Goal: Task Accomplishment & Management: Use online tool/utility

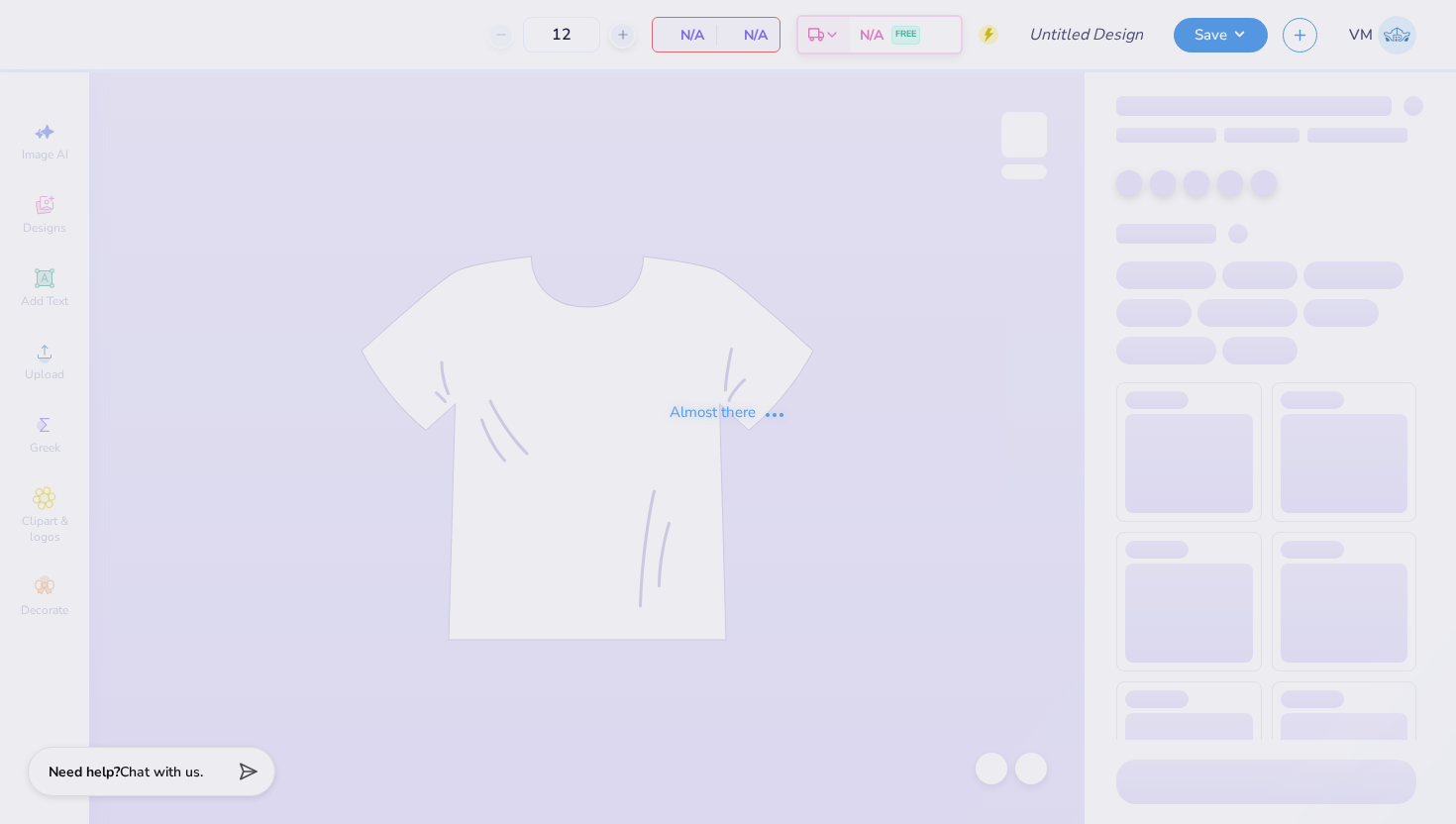
type input "PKT Greek Week 2025"
type input "60"
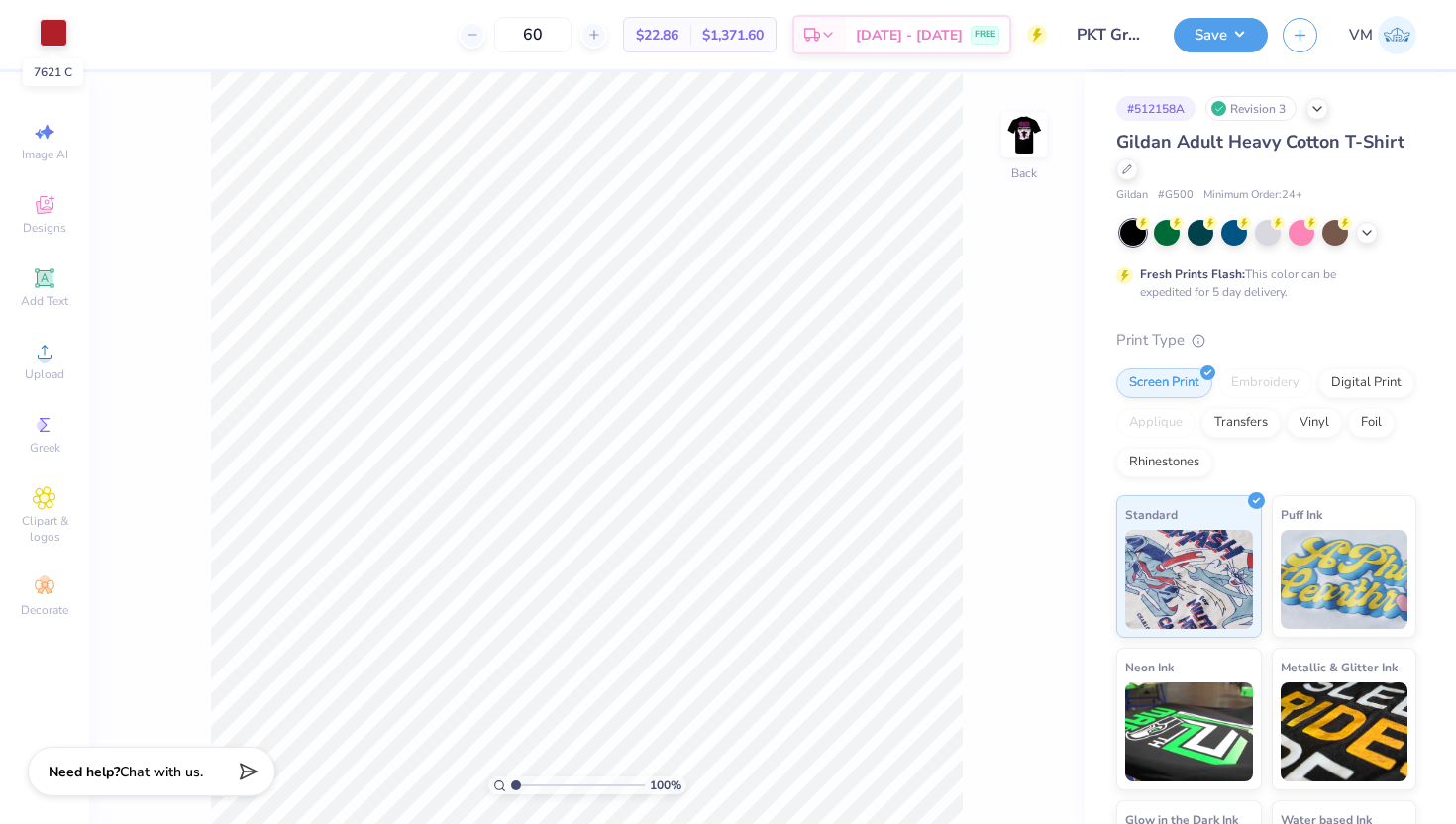
click at [54, 45] on div at bounding box center [54, 33] width 28 height 28
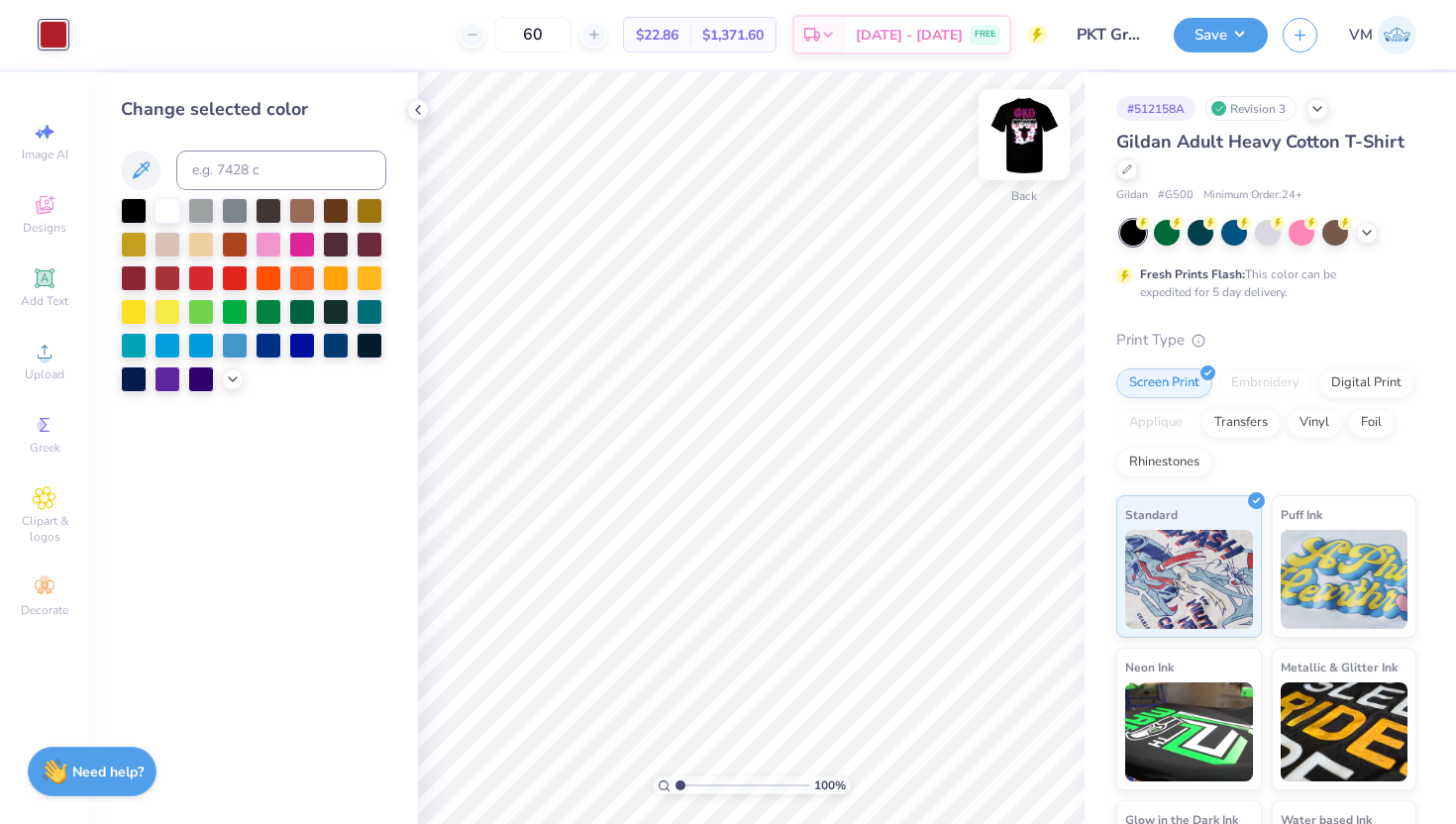
click at [1034, 131] on img at bounding box center [1024, 135] width 80 height 80
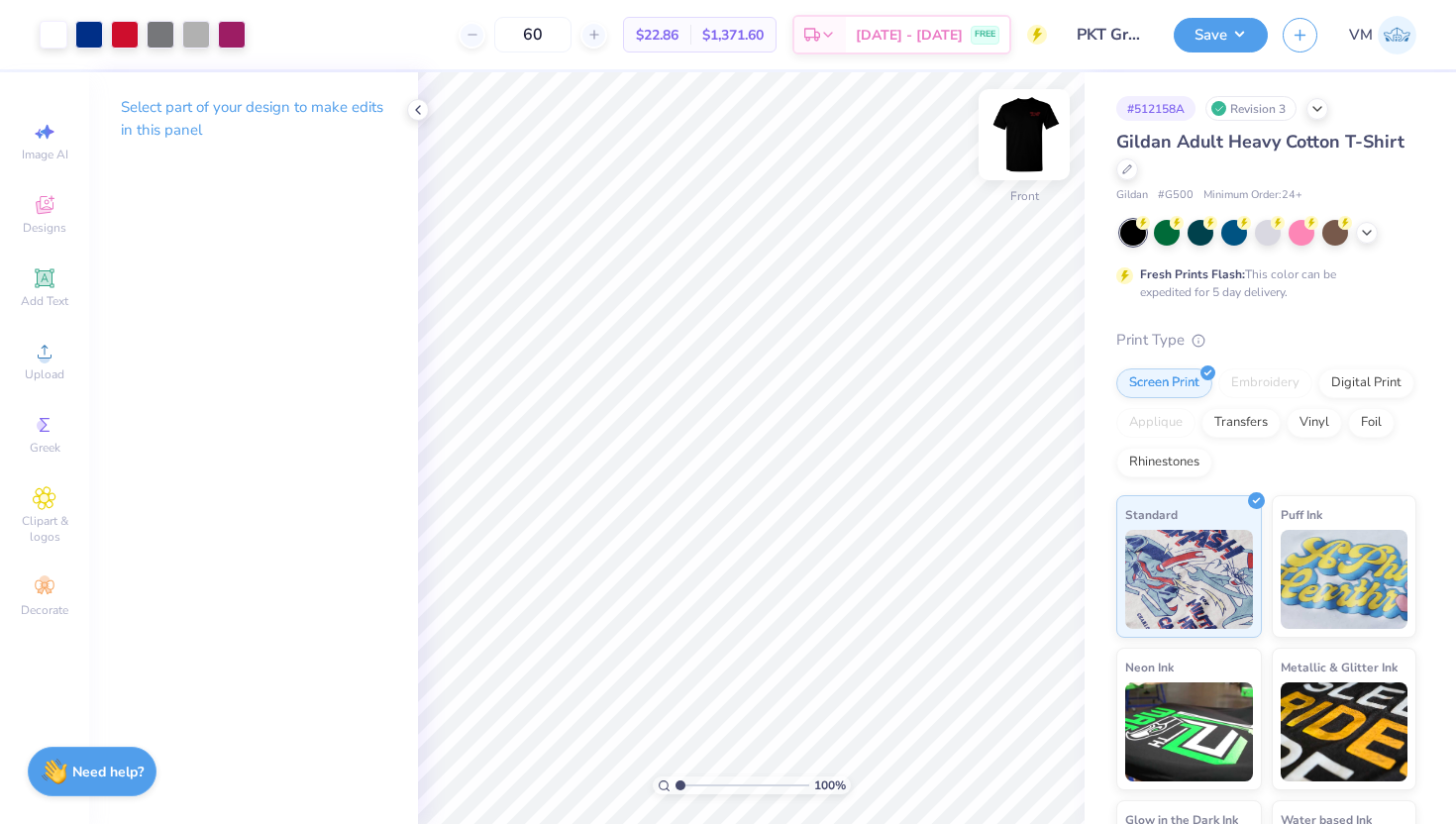
click at [1030, 141] on img at bounding box center [1024, 135] width 80 height 80
click at [61, 38] on div at bounding box center [54, 33] width 28 height 28
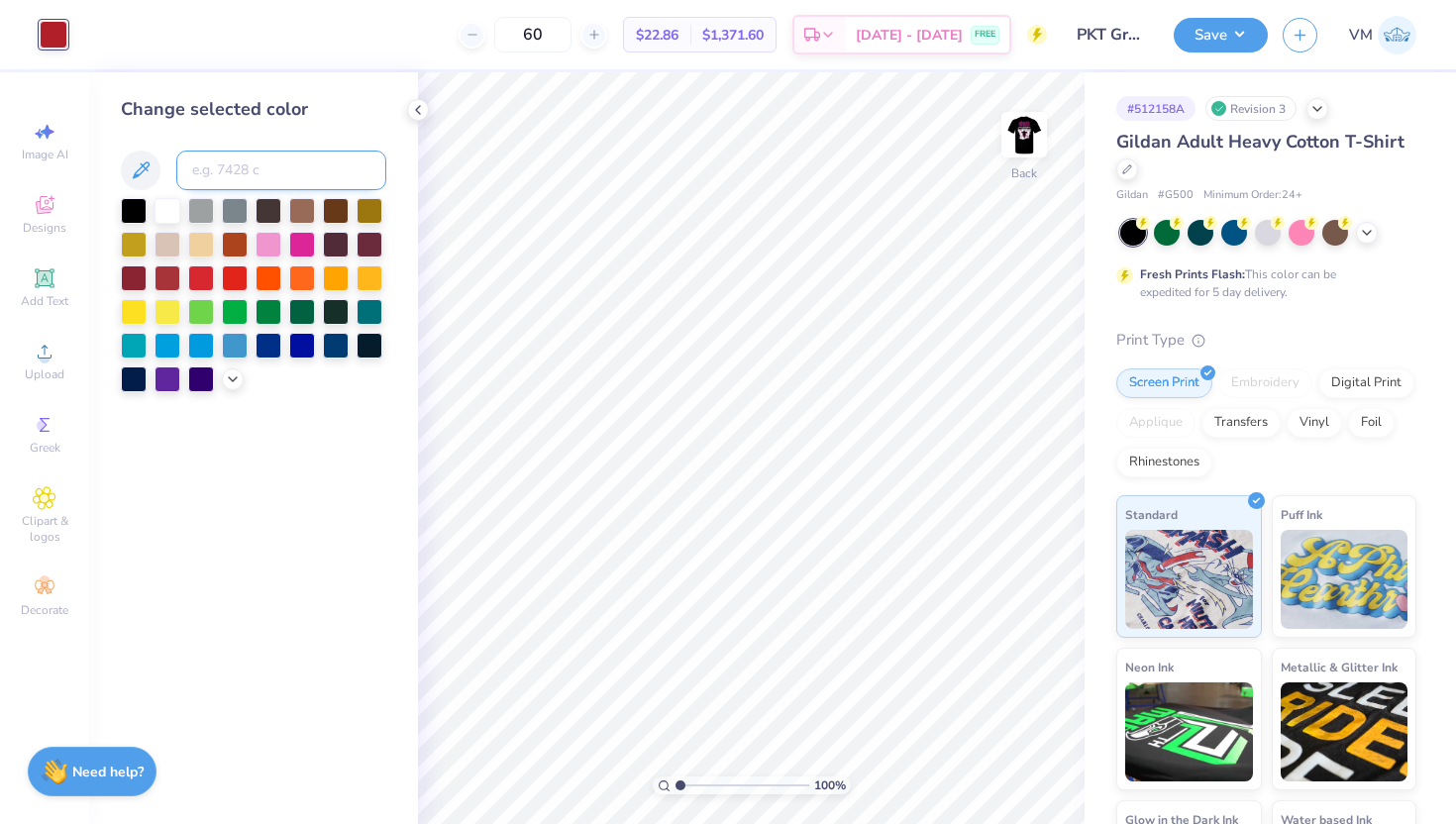
click at [264, 181] on input at bounding box center [281, 170] width 210 height 40
type input "186"
click at [1030, 155] on img at bounding box center [1024, 135] width 80 height 80
click at [417, 109] on polyline at bounding box center [419, 110] width 4 height 8
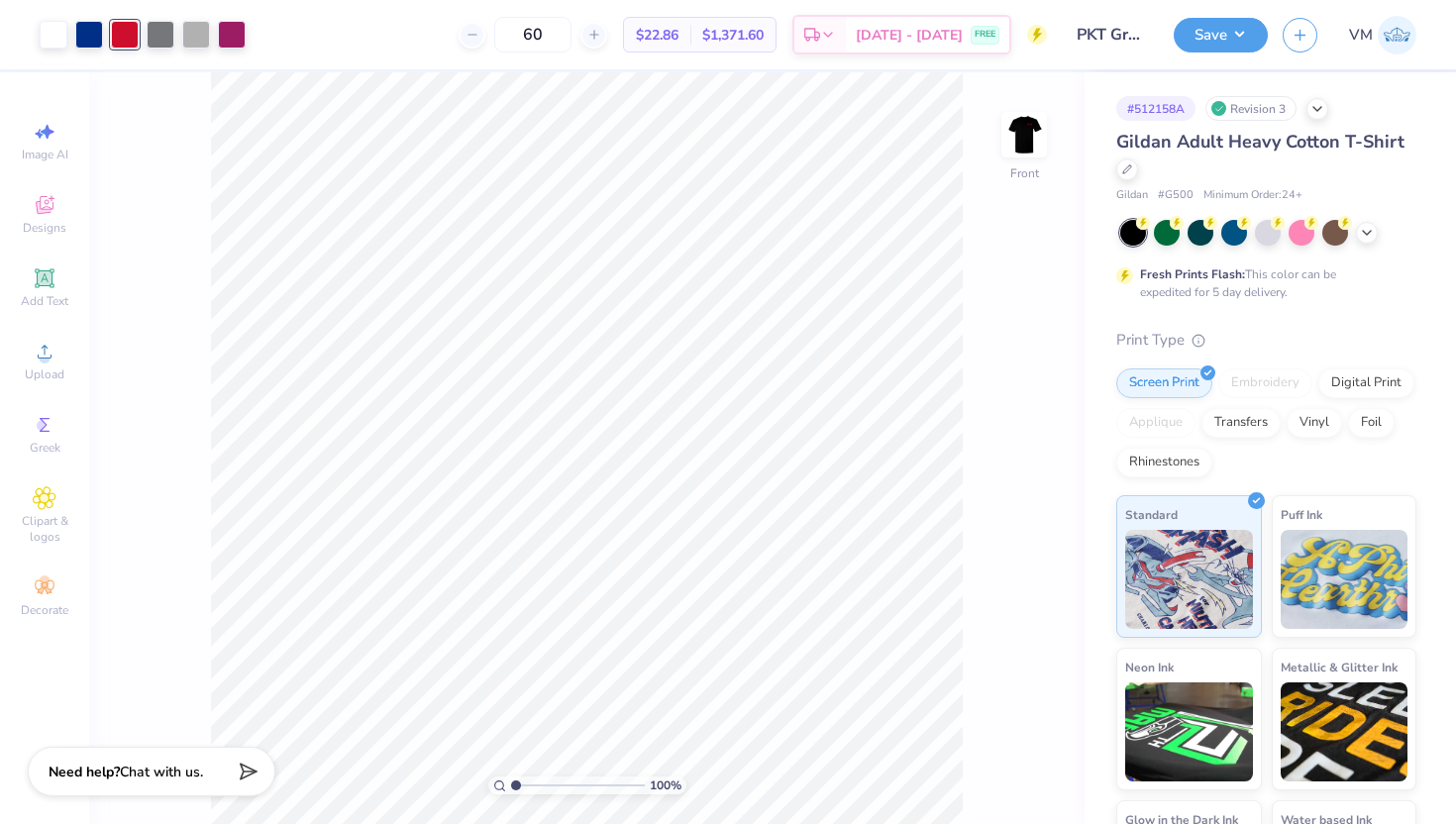
drag, startPoint x: 571, startPoint y: 40, endPoint x: 515, endPoint y: 39, distance: 56.0
click at [515, 39] on div "60" at bounding box center [532, 35] width 148 height 36
type input "24"
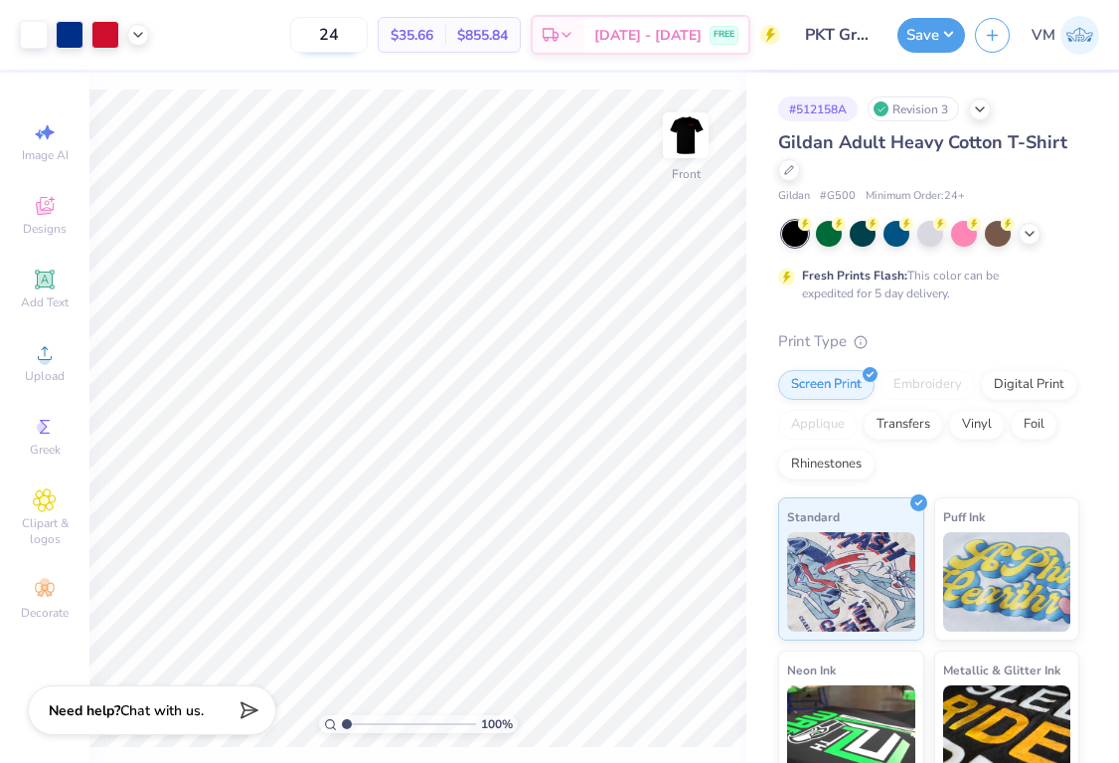
drag, startPoint x: 365, startPoint y: 44, endPoint x: 331, endPoint y: 44, distance: 33.8
click at [331, 44] on input "24" at bounding box center [329, 35] width 78 height 36
drag, startPoint x: 353, startPoint y: 33, endPoint x: 317, endPoint y: 33, distance: 35.8
click at [317, 33] on input "36" at bounding box center [318, 35] width 78 height 36
type input "4"
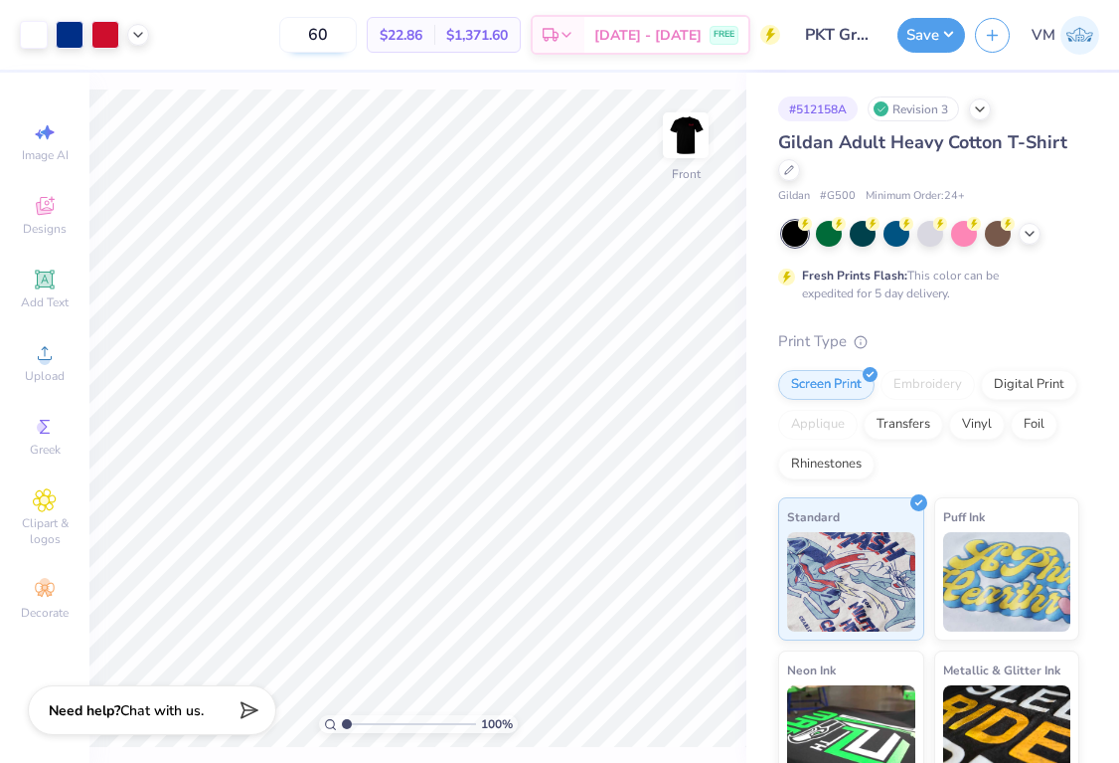
type input "6"
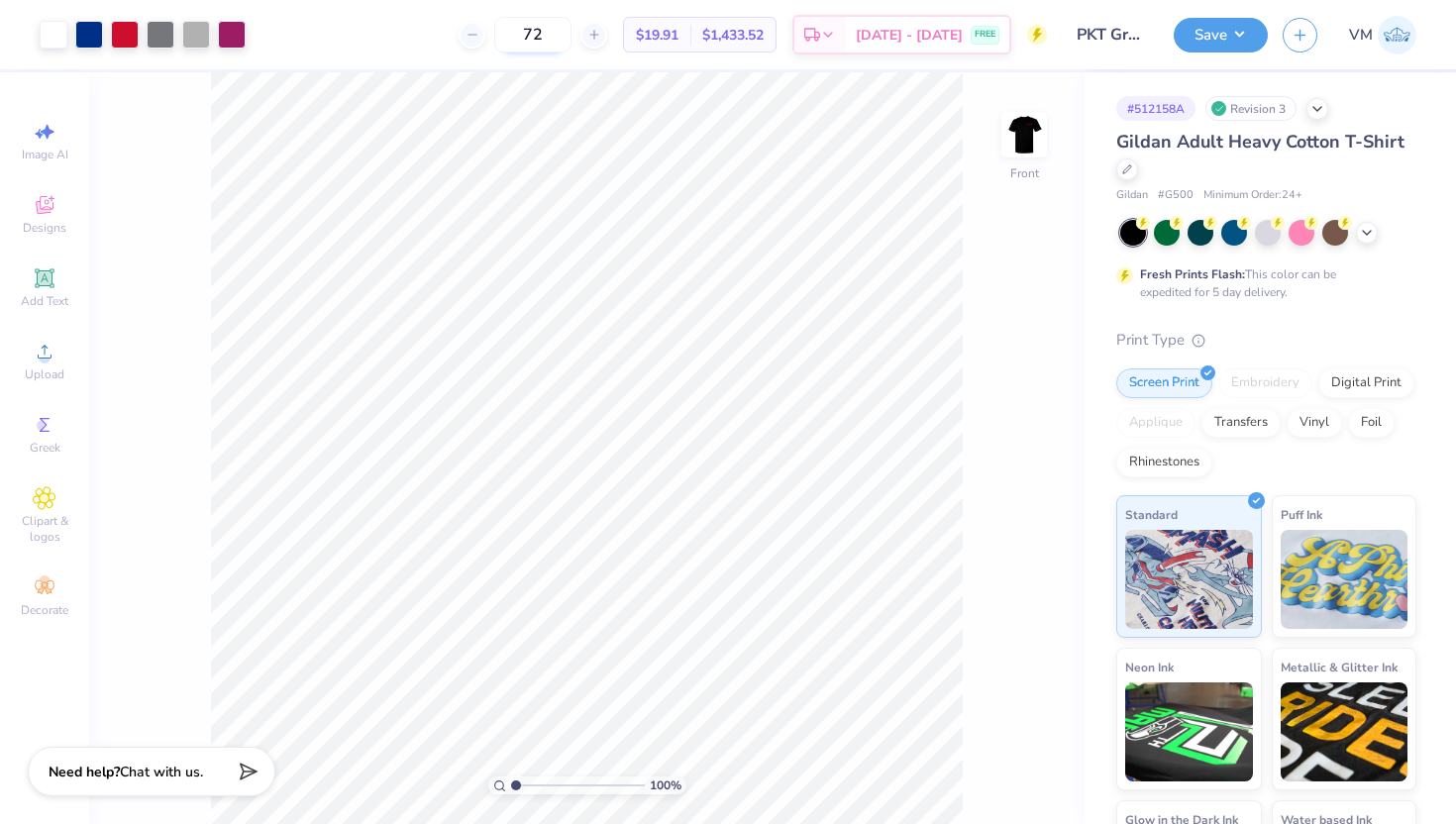
drag, startPoint x: 568, startPoint y: 43, endPoint x: 543, endPoint y: 40, distance: 25.2
click at [544, 40] on input "72" at bounding box center [533, 35] width 78 height 36
type input "3"
type input "24"
